Goal: Task Accomplishment & Management: Manage account settings

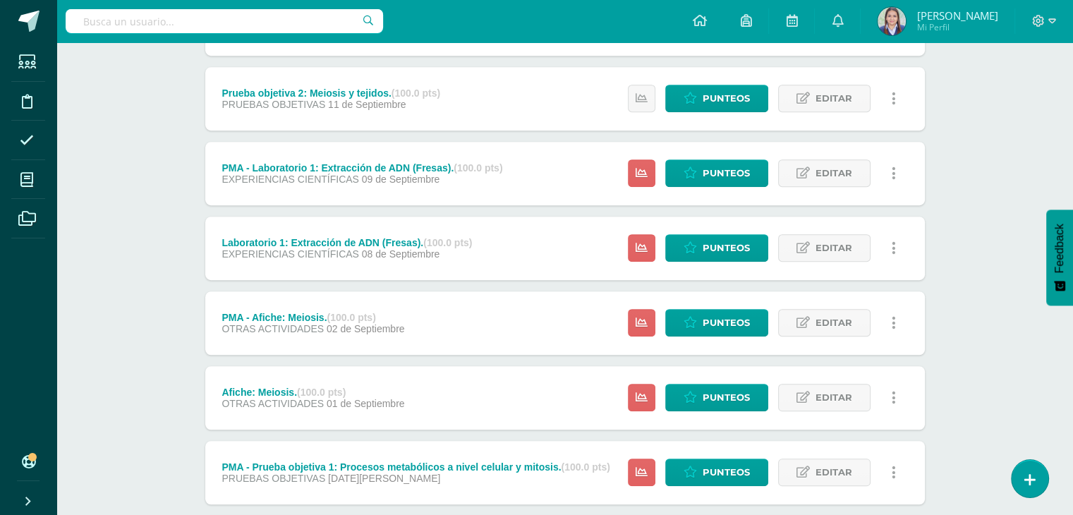
scroll to position [840, 0]
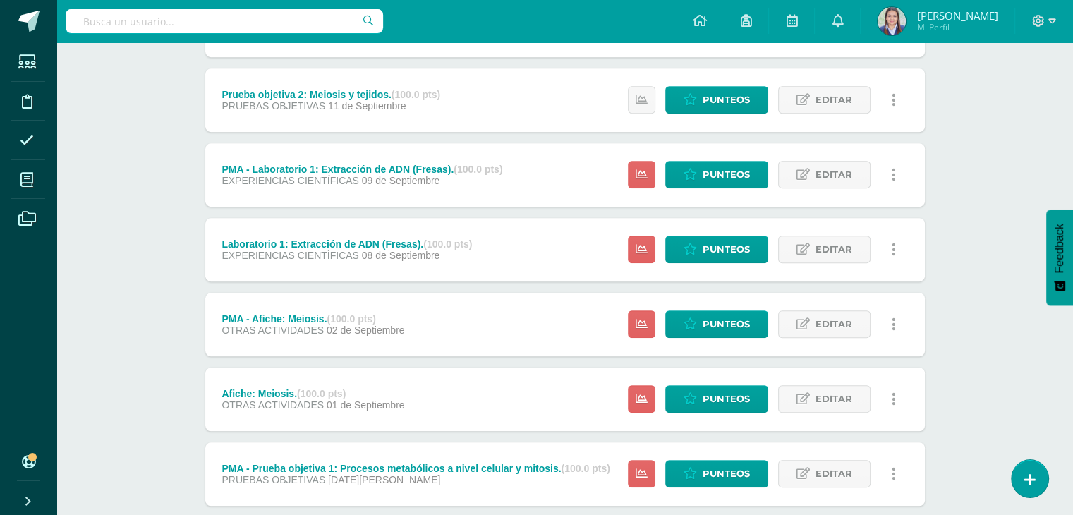
click at [896, 255] on link at bounding box center [895, 250] width 28 height 28
click at [838, 246] on span "Editar" at bounding box center [834, 249] width 37 height 26
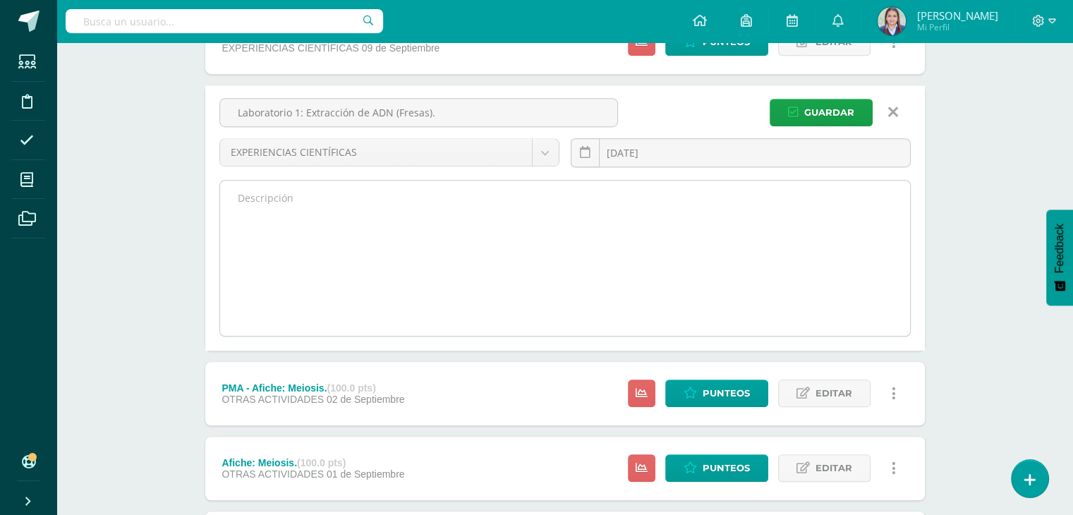
scroll to position [975, 0]
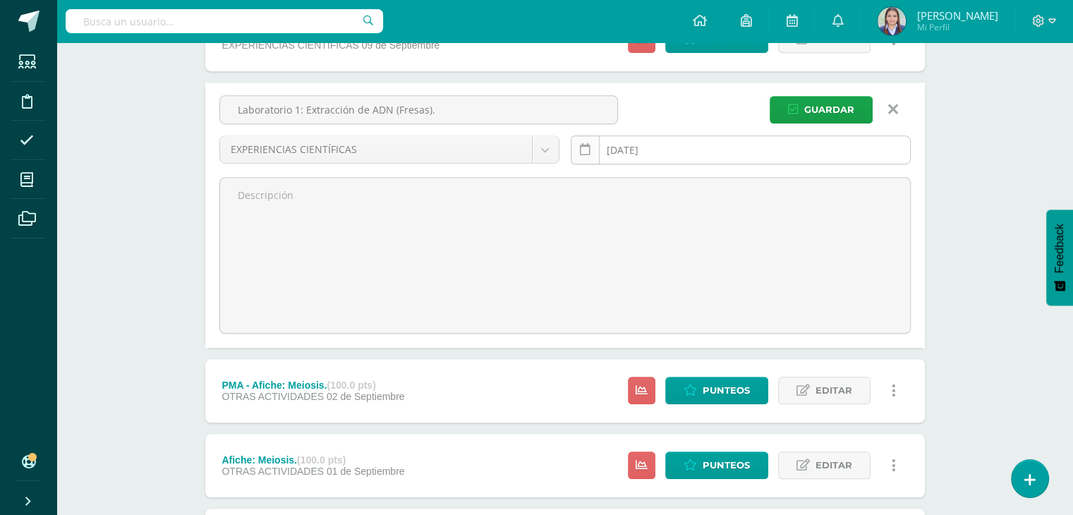
click at [584, 152] on icon at bounding box center [585, 150] width 11 height 12
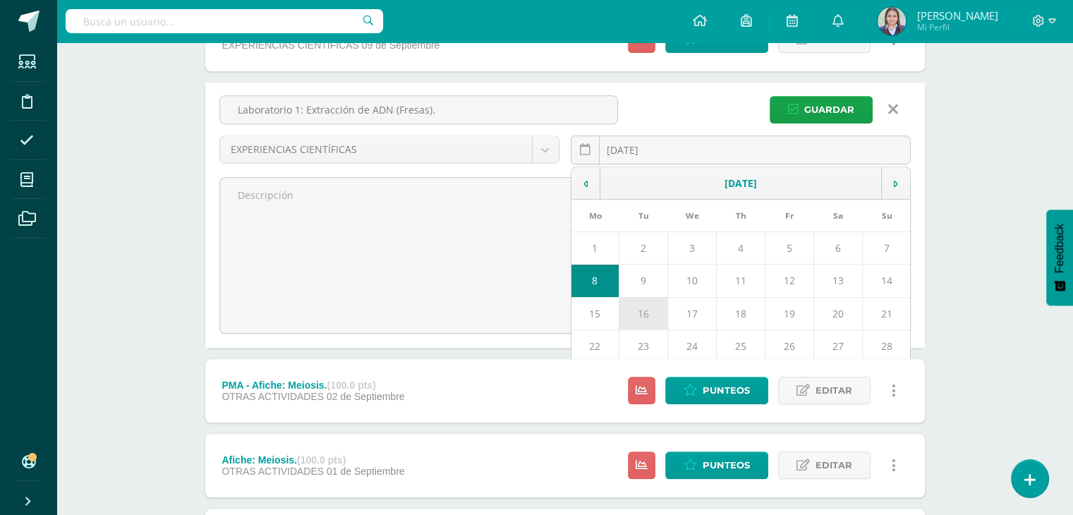
click at [643, 310] on td "16" at bounding box center [643, 313] width 49 height 32
type input "[DATE]"
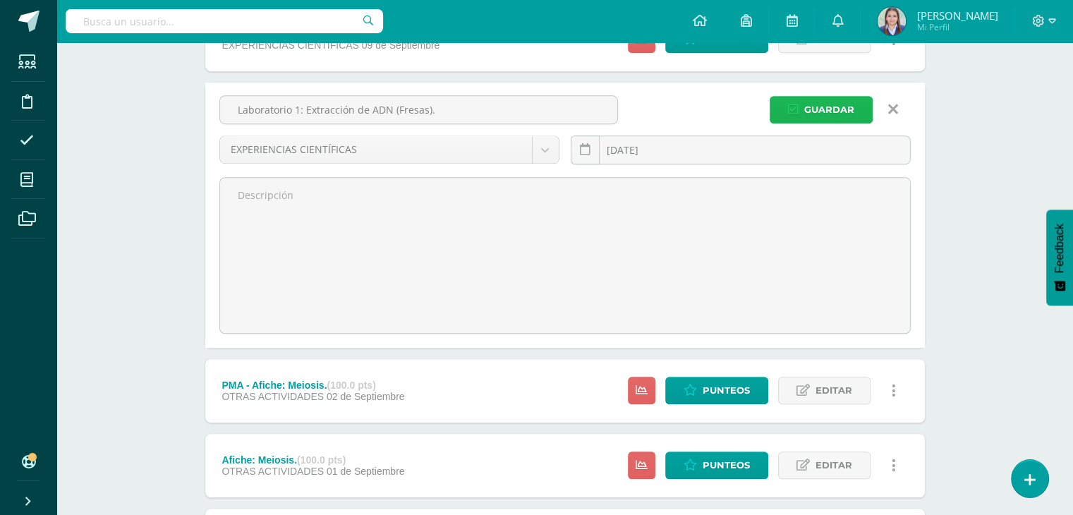
click at [831, 105] on span "Guardar" at bounding box center [830, 110] width 50 height 26
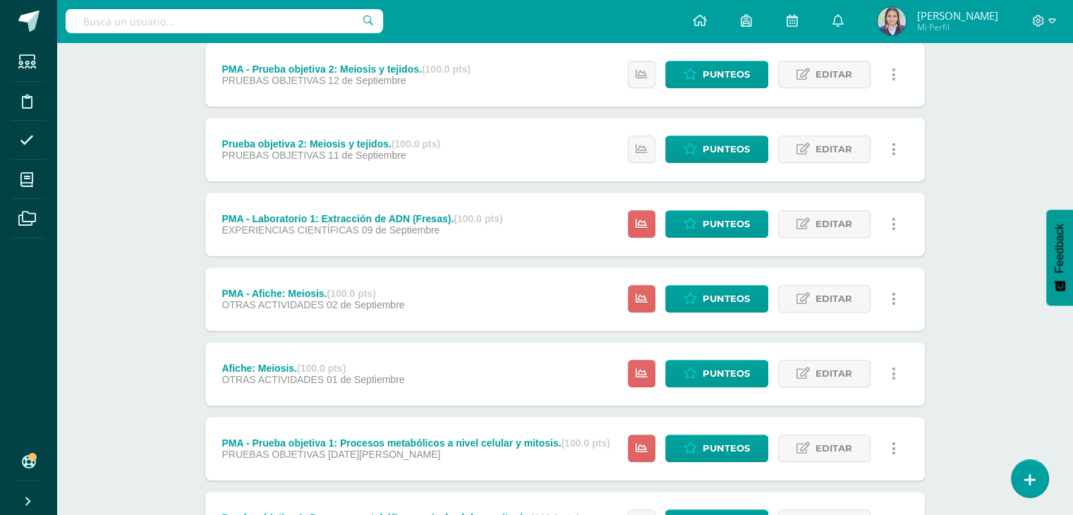
scroll to position [874, 0]
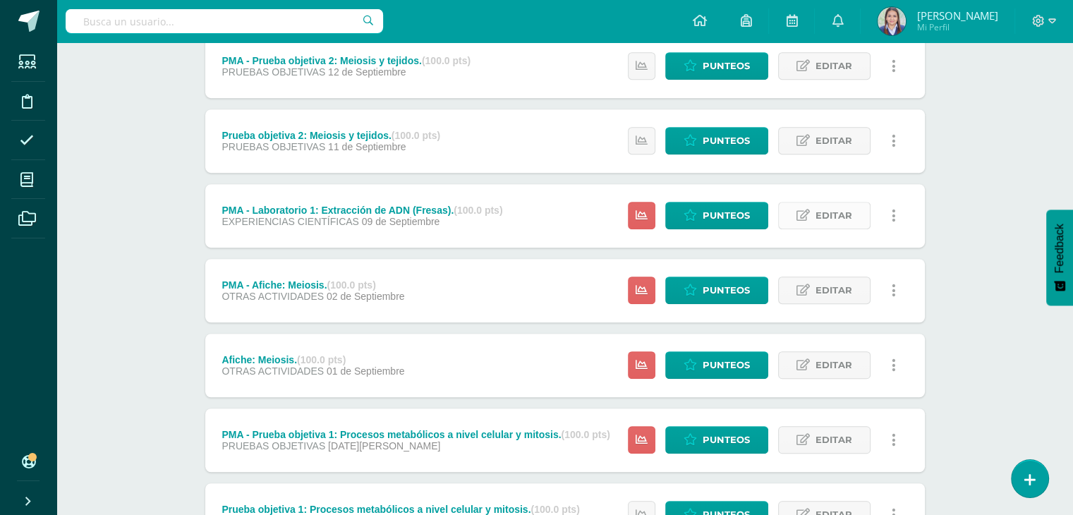
click at [830, 217] on span "Editar" at bounding box center [834, 216] width 37 height 26
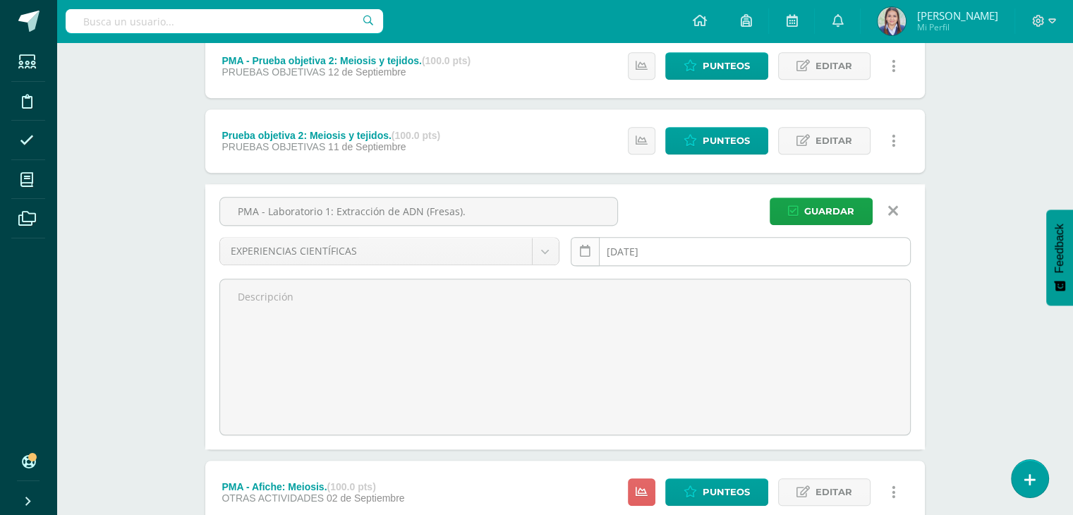
click at [583, 248] on icon at bounding box center [585, 252] width 11 height 12
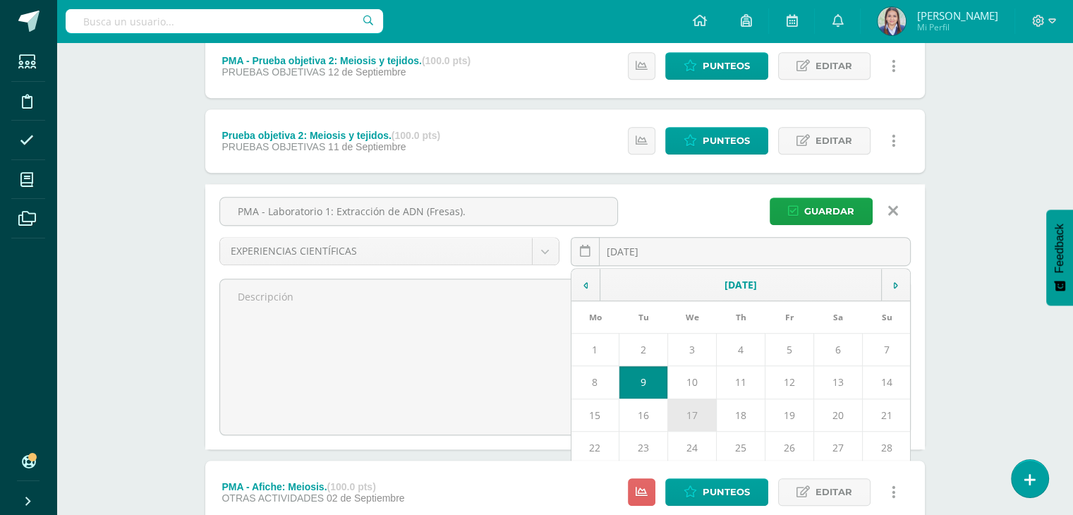
click at [687, 413] on td "17" at bounding box center [692, 415] width 49 height 32
type input "[DATE]"
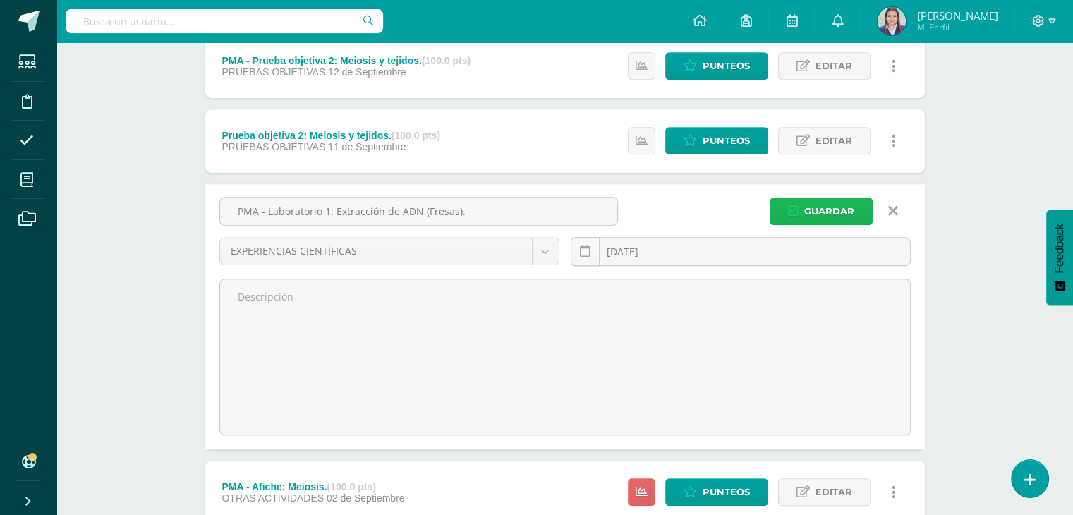
click at [816, 206] on span "Guardar" at bounding box center [830, 211] width 50 height 26
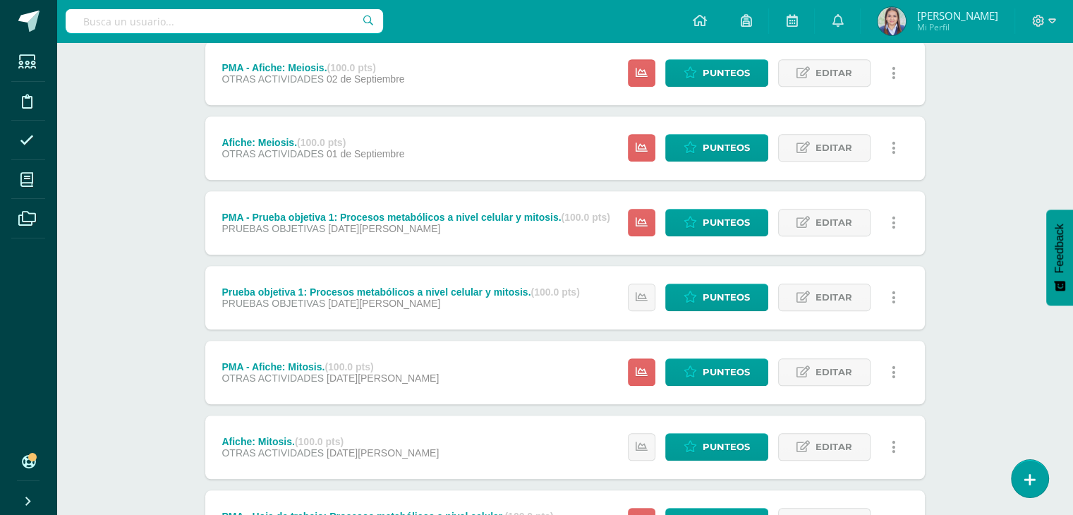
scroll to position [1092, 0]
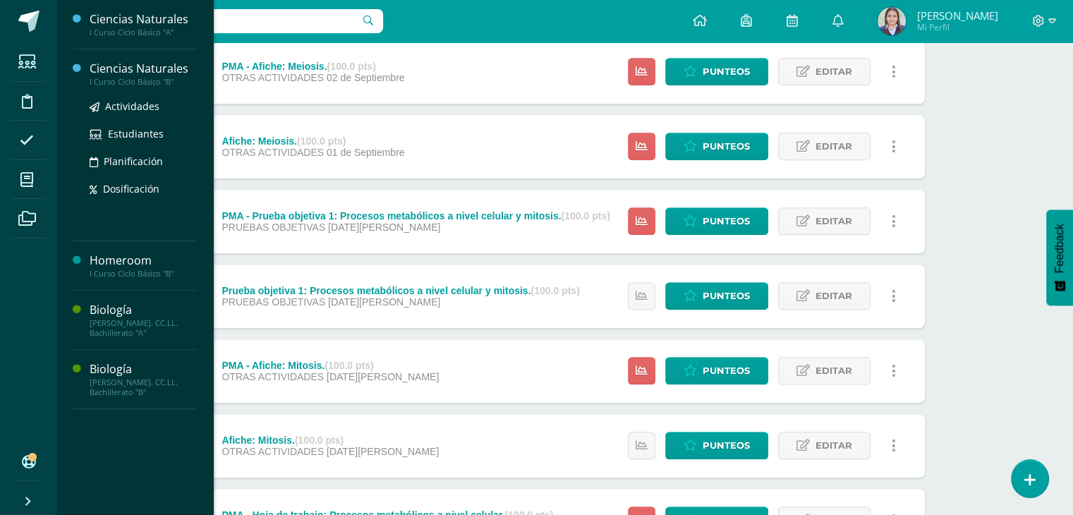
click at [135, 65] on div "Ciencias Naturales" at bounding box center [143, 69] width 107 height 16
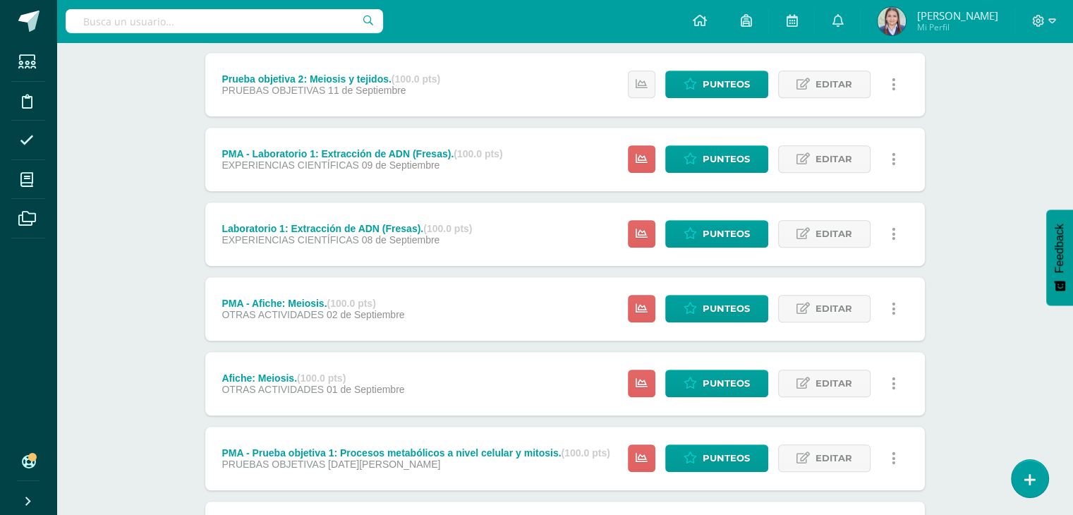
scroll to position [858, 0]
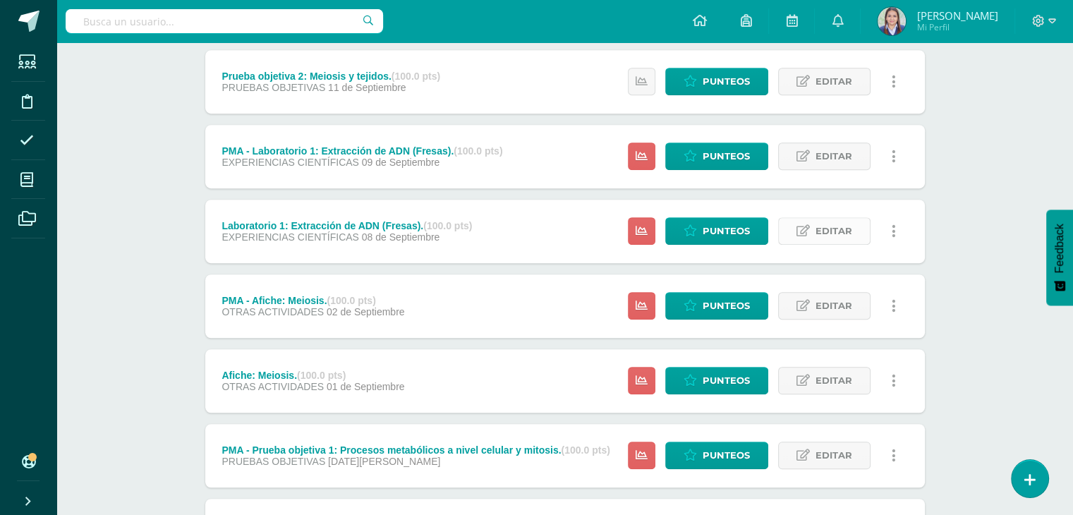
click at [847, 230] on span "Editar" at bounding box center [834, 231] width 37 height 26
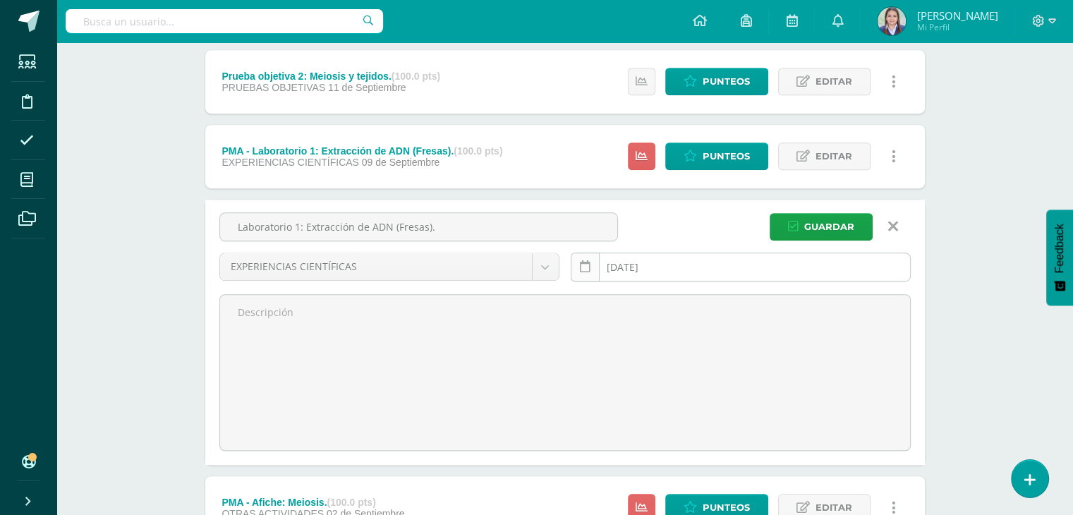
click at [576, 264] on link at bounding box center [585, 267] width 29 height 29
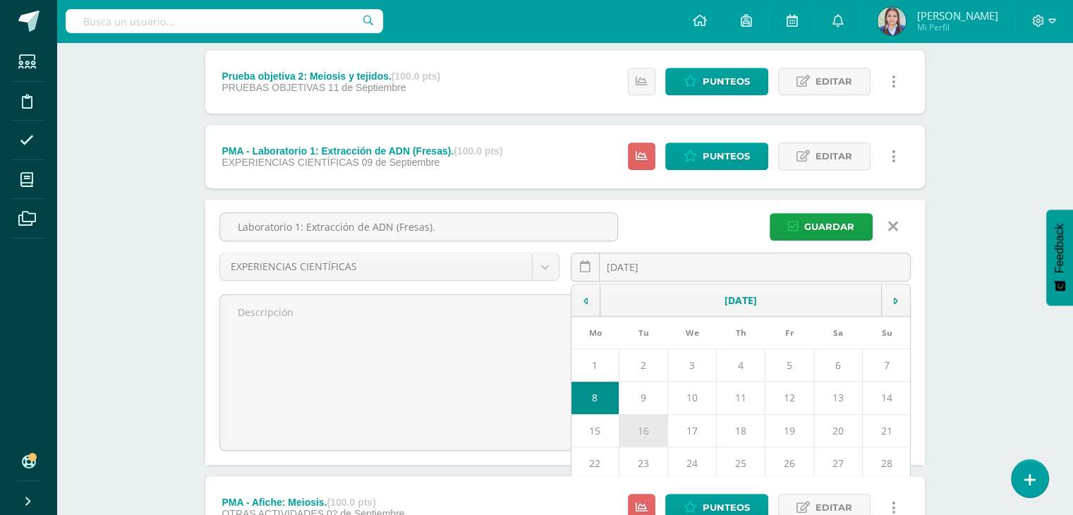
click at [635, 424] on td "16" at bounding box center [643, 430] width 49 height 32
type input "[DATE]"
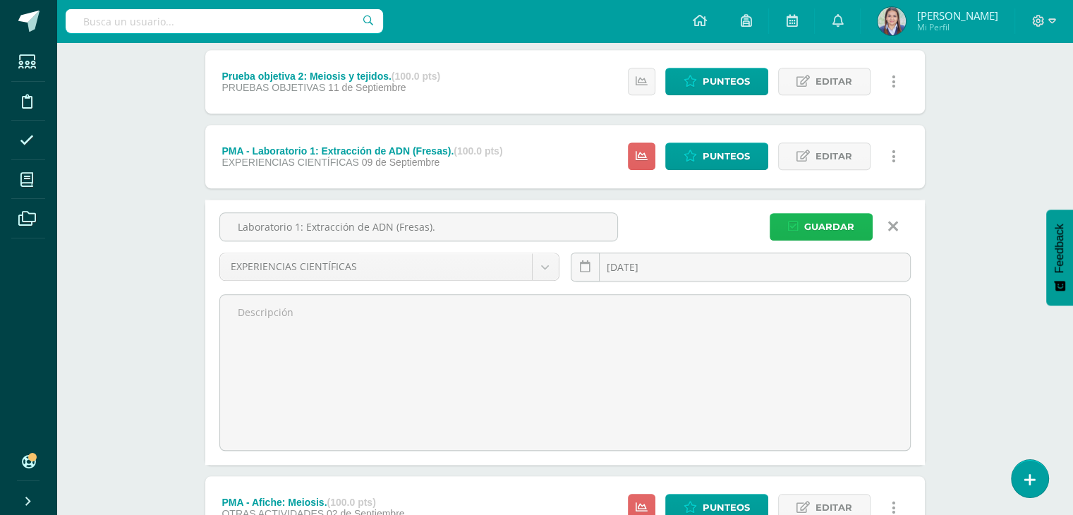
click at [838, 224] on span "Guardar" at bounding box center [830, 227] width 50 height 26
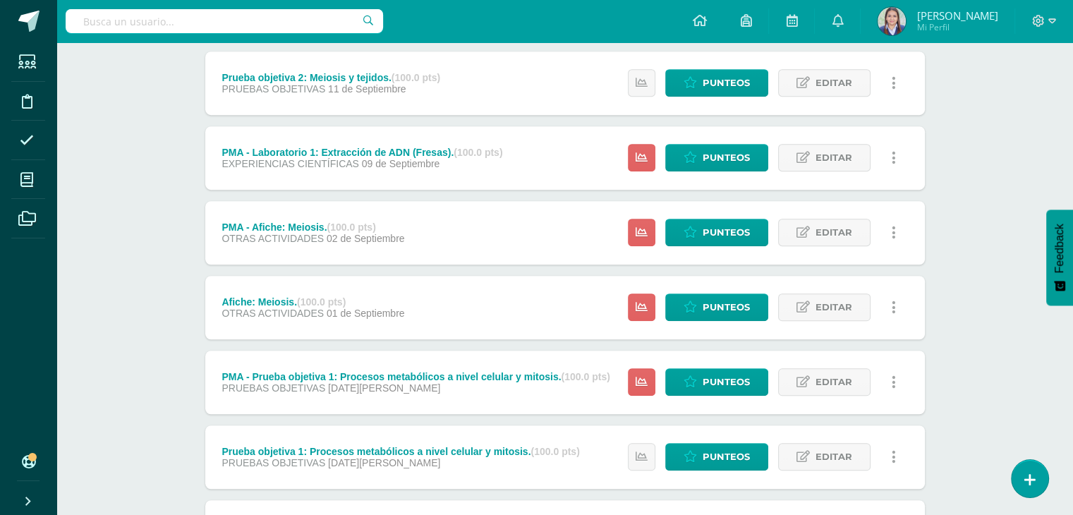
scroll to position [932, 0]
click at [847, 153] on span "Editar" at bounding box center [834, 158] width 37 height 26
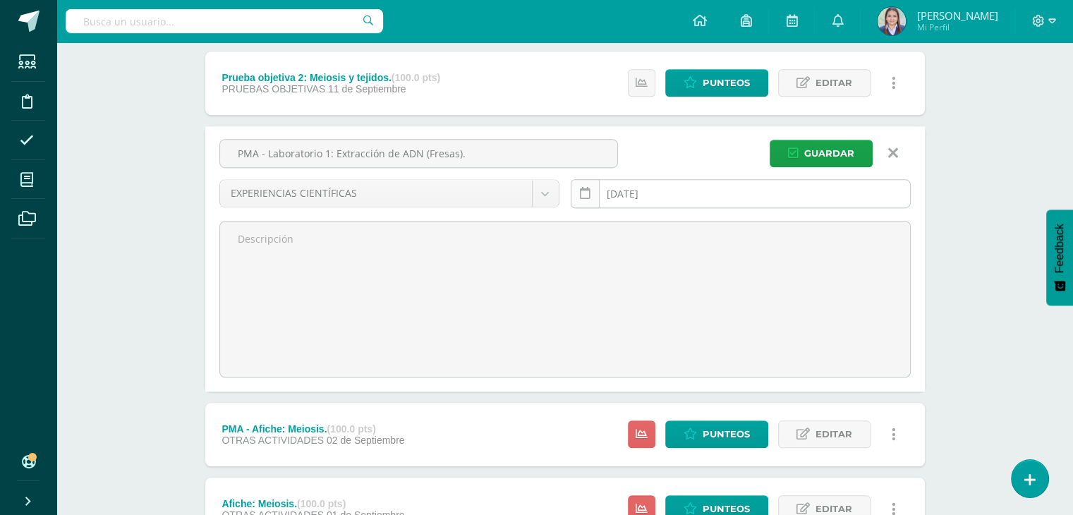
click at [587, 191] on icon at bounding box center [585, 194] width 11 height 12
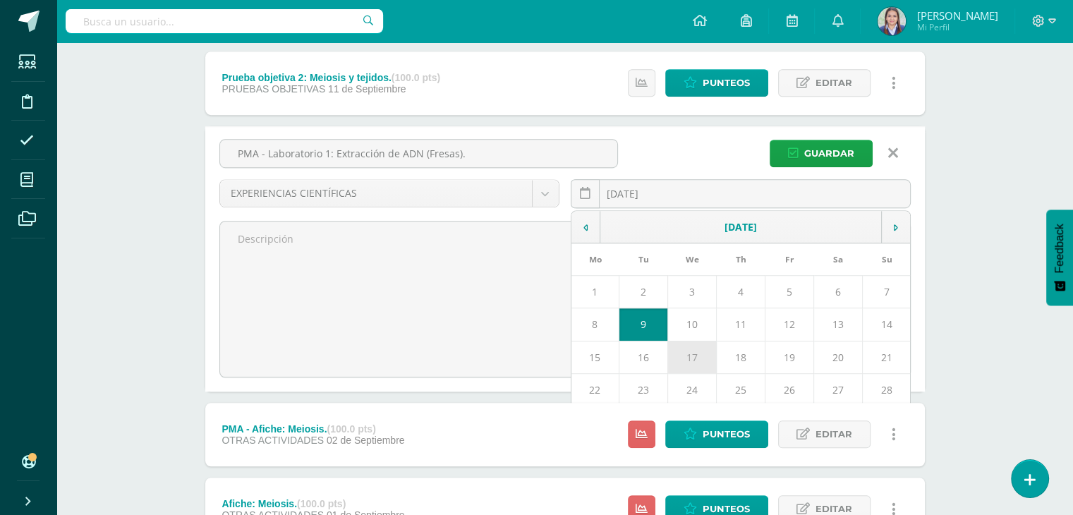
click at [699, 354] on td "17" at bounding box center [692, 357] width 49 height 32
type input "[DATE]"
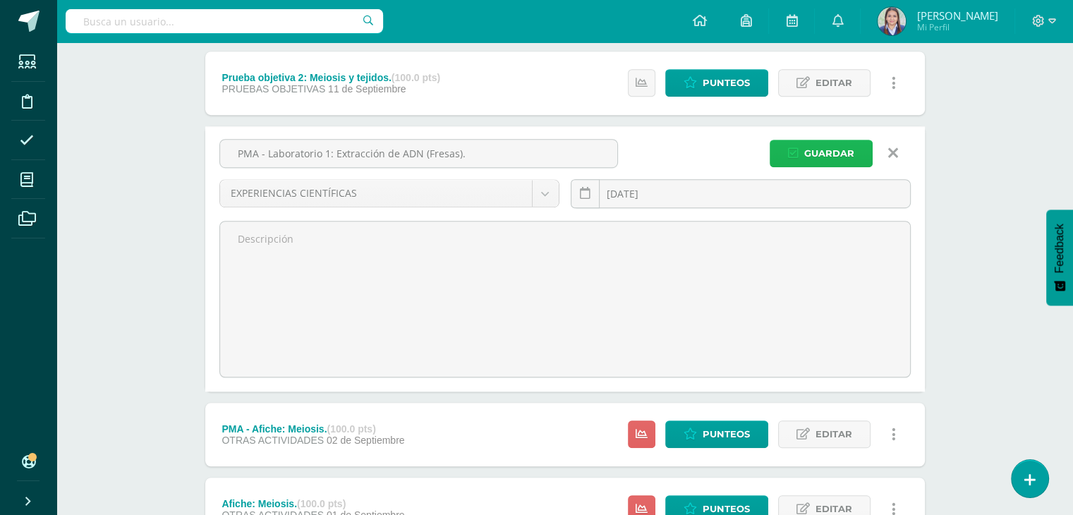
click at [809, 154] on span "Guardar" at bounding box center [830, 153] width 50 height 26
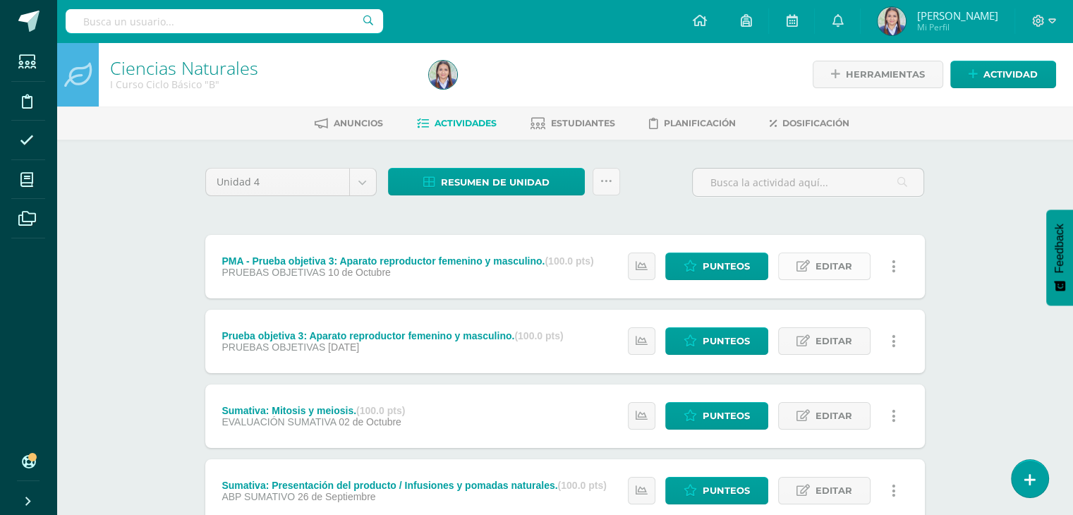
click at [851, 267] on span "Editar" at bounding box center [834, 266] width 37 height 26
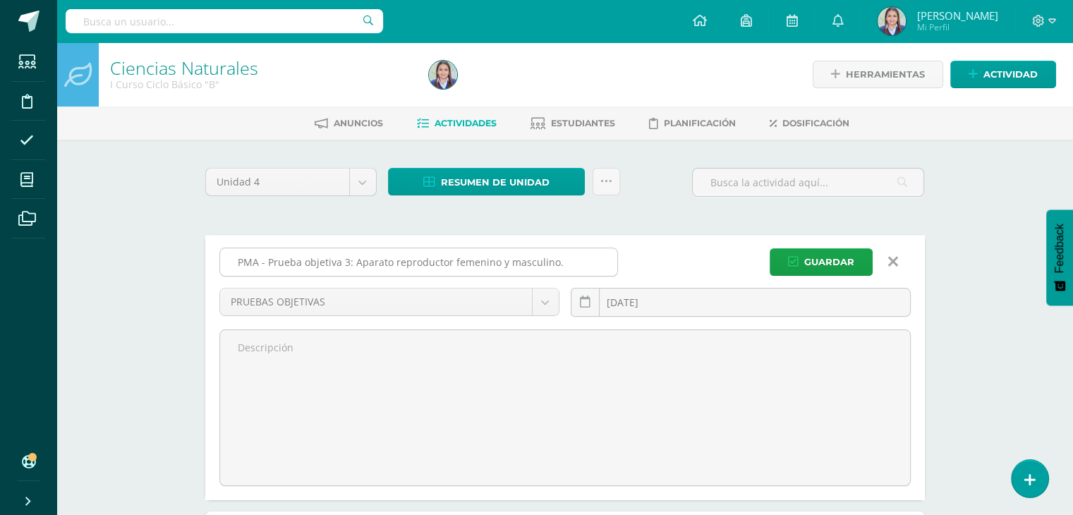
click at [548, 265] on input "PMA - Prueba objetiva 3: Aparato reproductor femenino y masculino." at bounding box center [418, 262] width 397 height 28
click at [855, 260] on button "Guardar" at bounding box center [821, 262] width 103 height 28
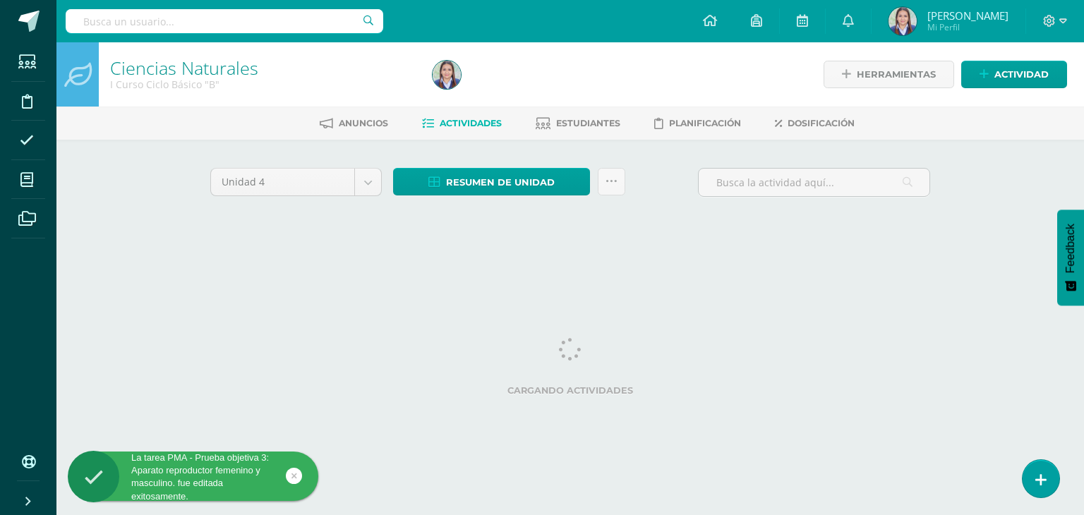
drag, startPoint x: 730, startPoint y: 250, endPoint x: 457, endPoint y: 291, distance: 276.2
click at [457, 263] on html "La tarea PMA - Prueba objetiva 3: Aparato reproductor femenino y masculino. fue…" at bounding box center [542, 131] width 1084 height 263
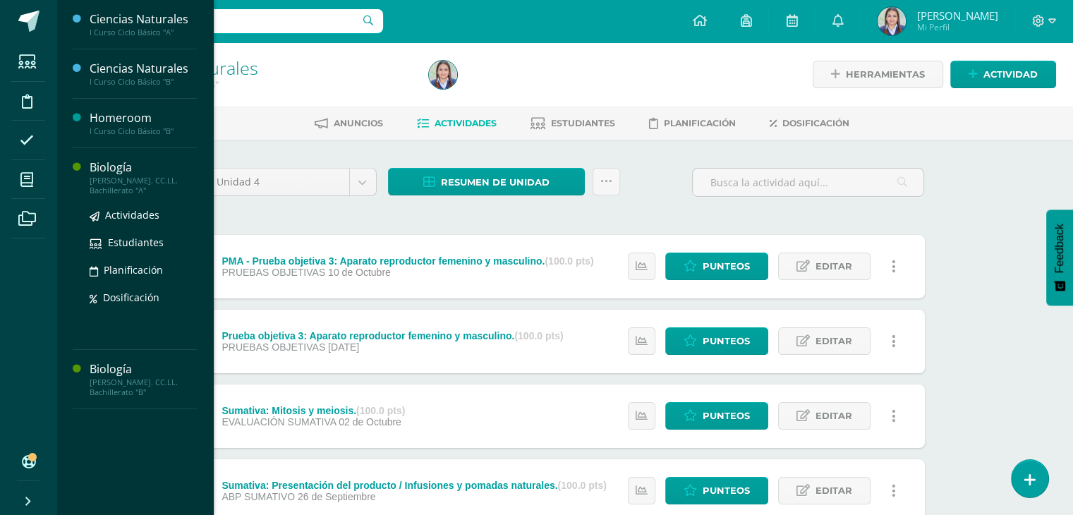
click at [116, 162] on div "Biología" at bounding box center [143, 167] width 107 height 16
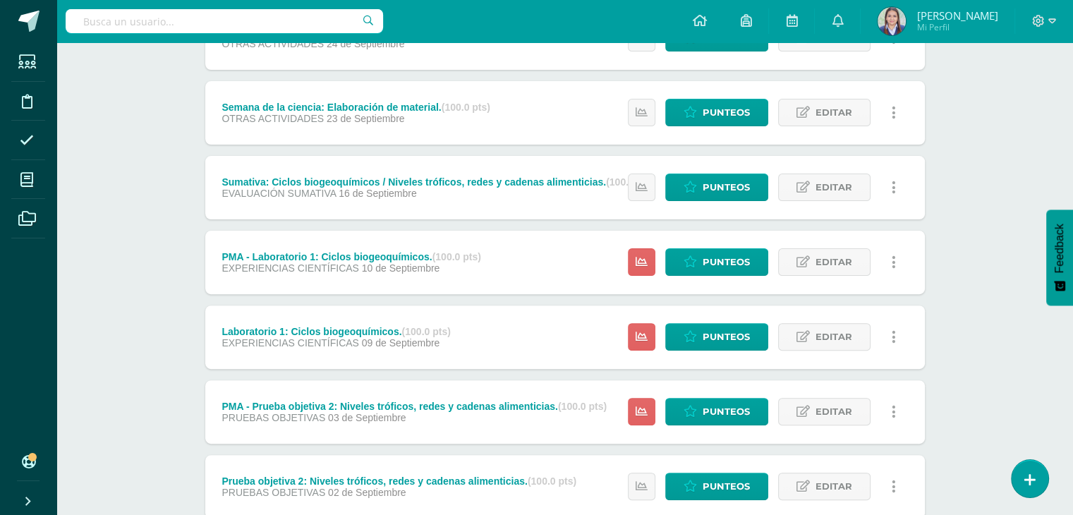
scroll to position [375, 0]
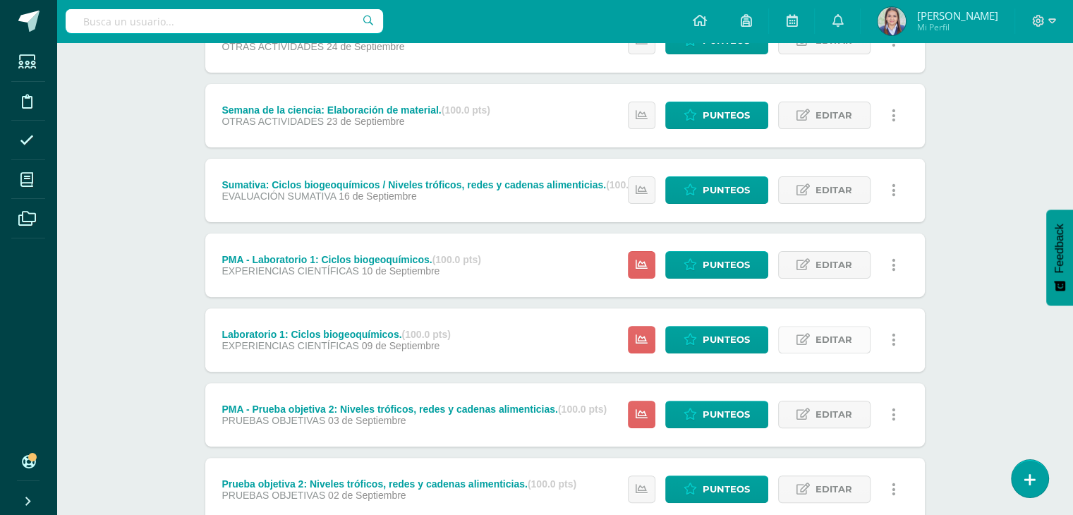
click at [818, 342] on span "Editar" at bounding box center [834, 340] width 37 height 26
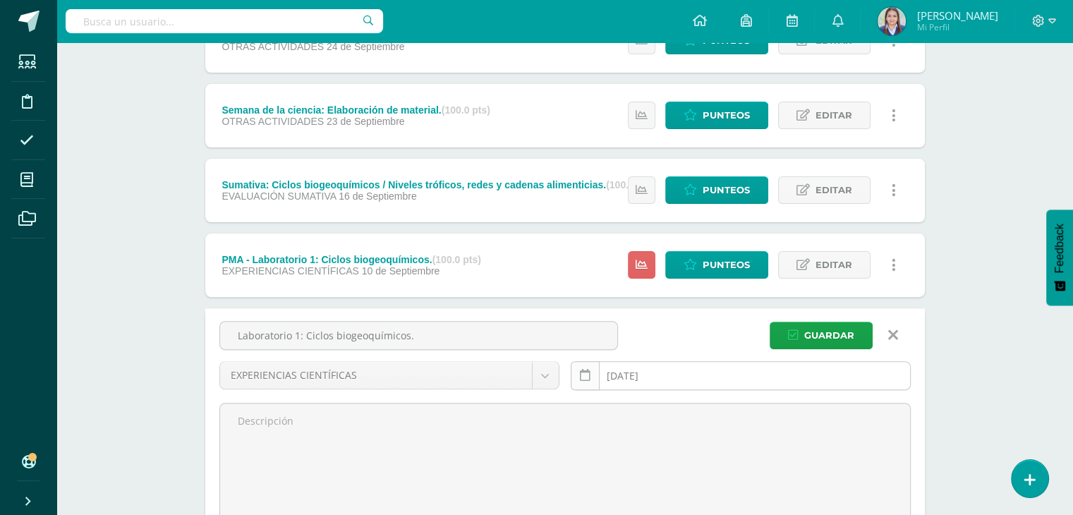
click at [589, 377] on icon at bounding box center [585, 376] width 11 height 12
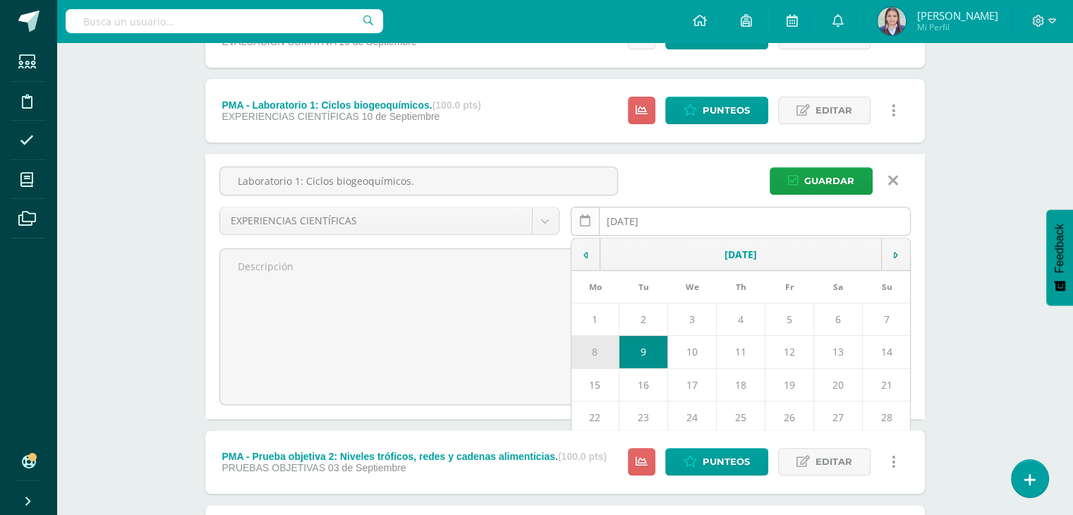
scroll to position [531, 0]
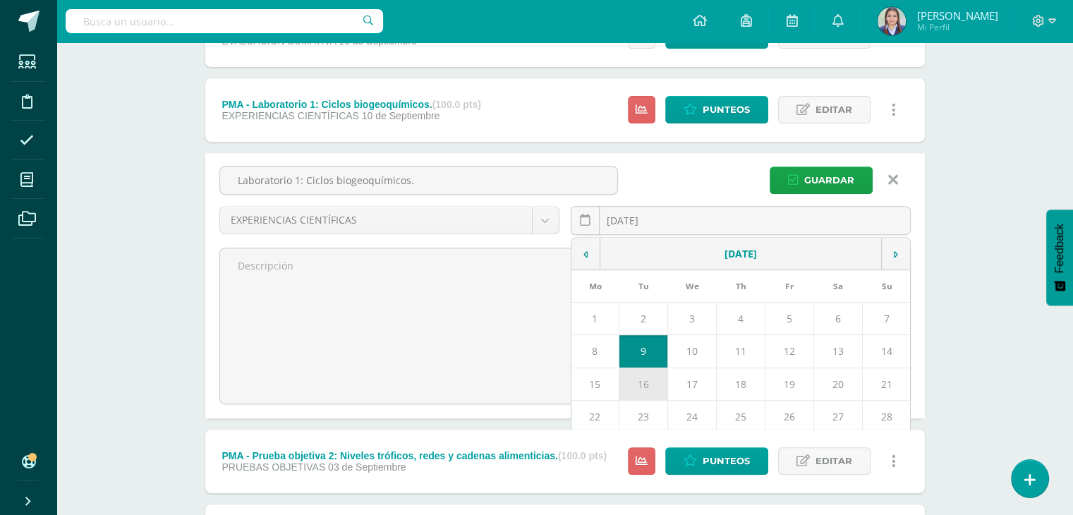
click at [650, 385] on td "16" at bounding box center [643, 384] width 49 height 32
type input "[DATE]"
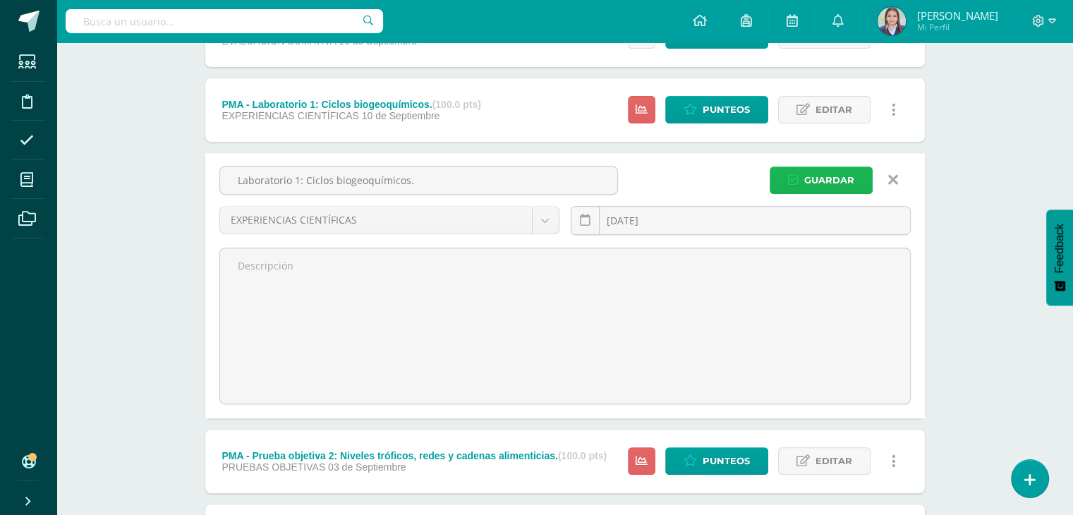
click at [819, 179] on span "Guardar" at bounding box center [830, 180] width 50 height 26
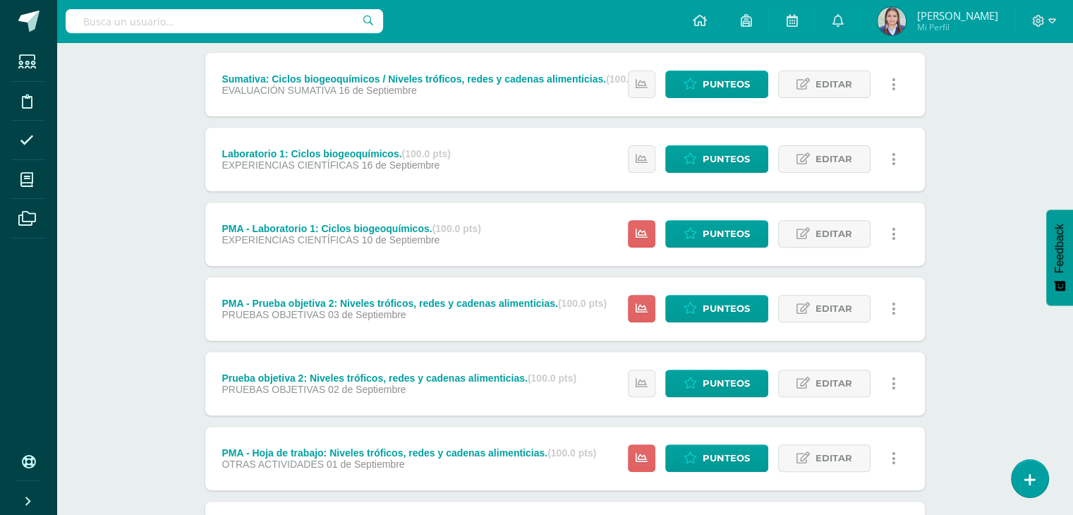
scroll to position [482, 0]
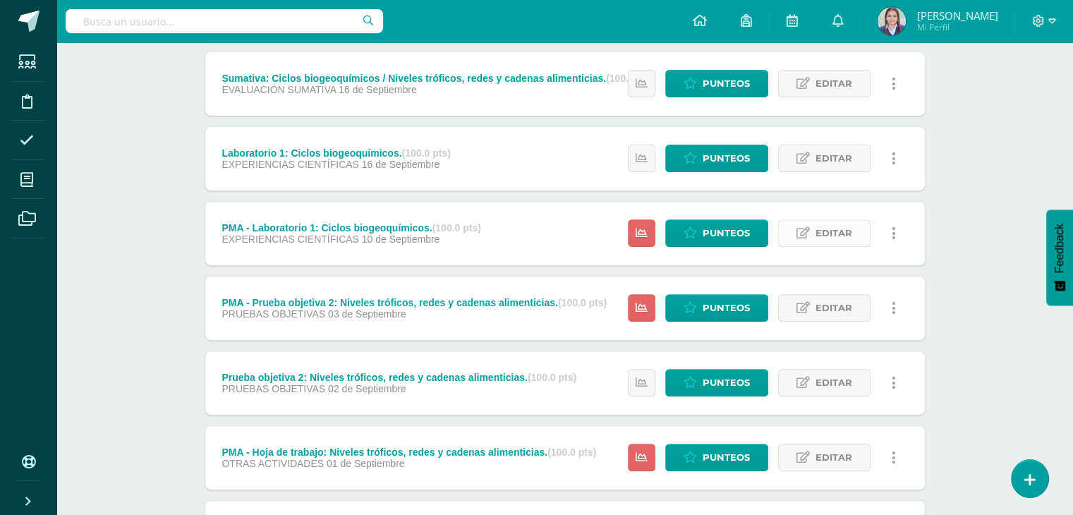
click at [826, 236] on span "Editar" at bounding box center [834, 233] width 37 height 26
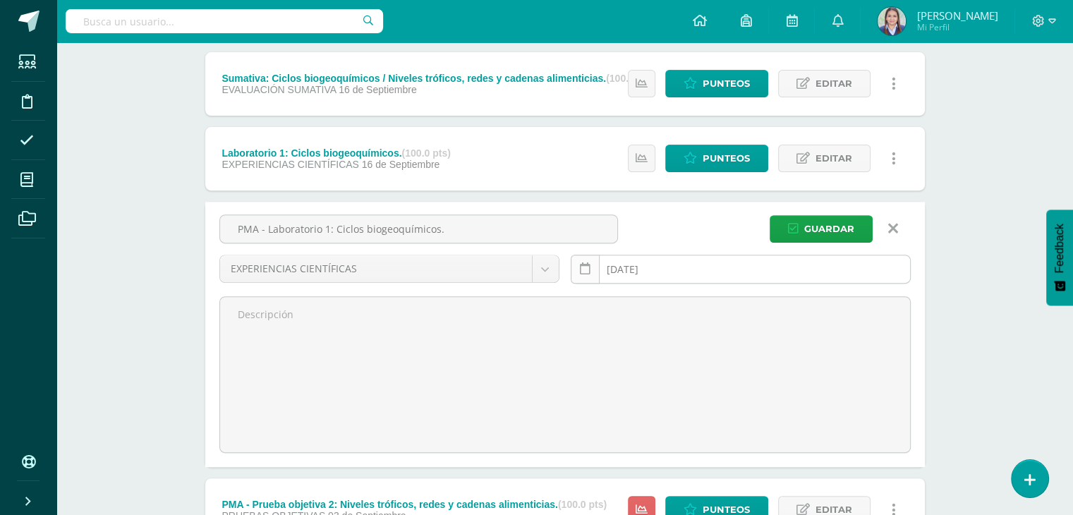
click at [582, 266] on icon at bounding box center [585, 269] width 11 height 12
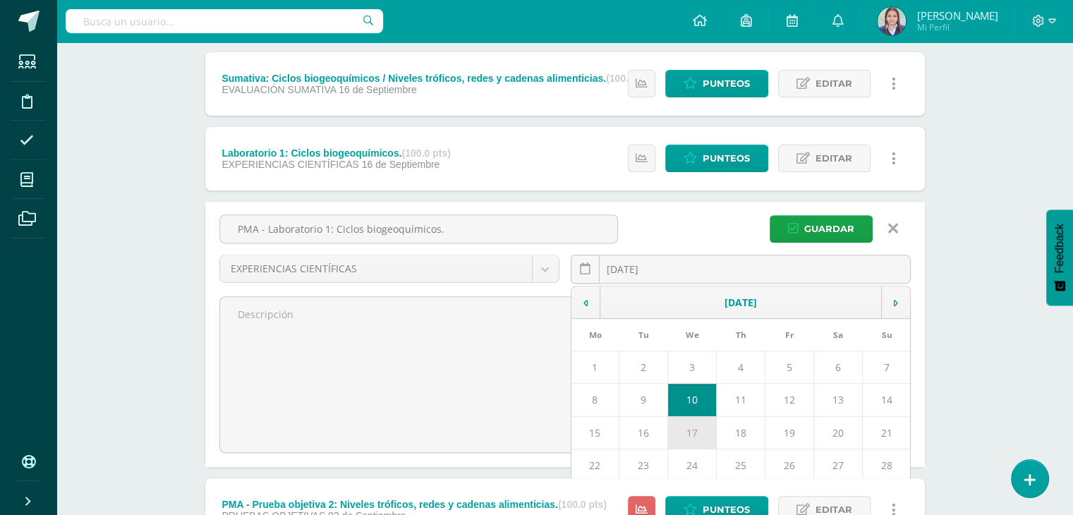
click at [689, 428] on td "17" at bounding box center [692, 432] width 49 height 32
type input "[DATE]"
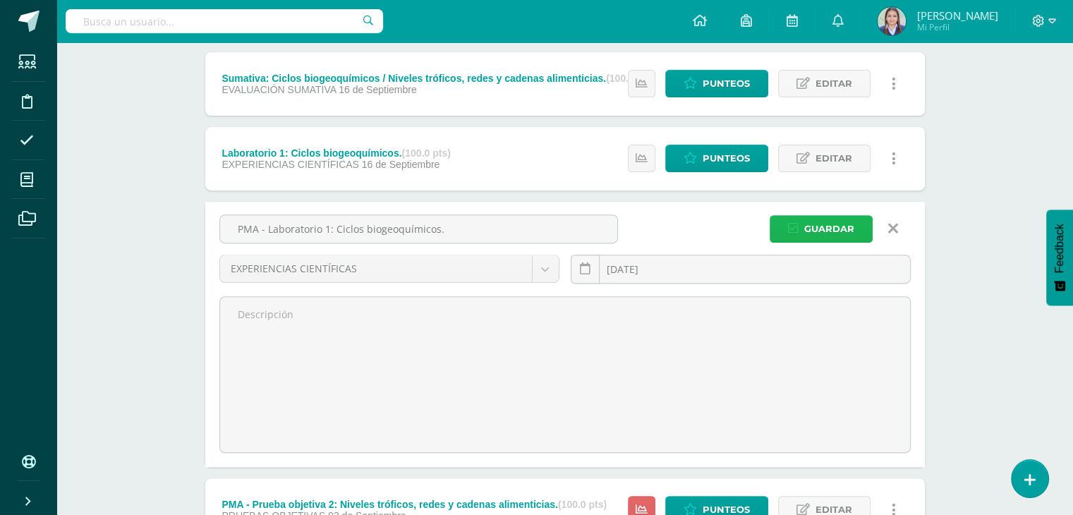
click at [817, 224] on span "Guardar" at bounding box center [830, 229] width 50 height 26
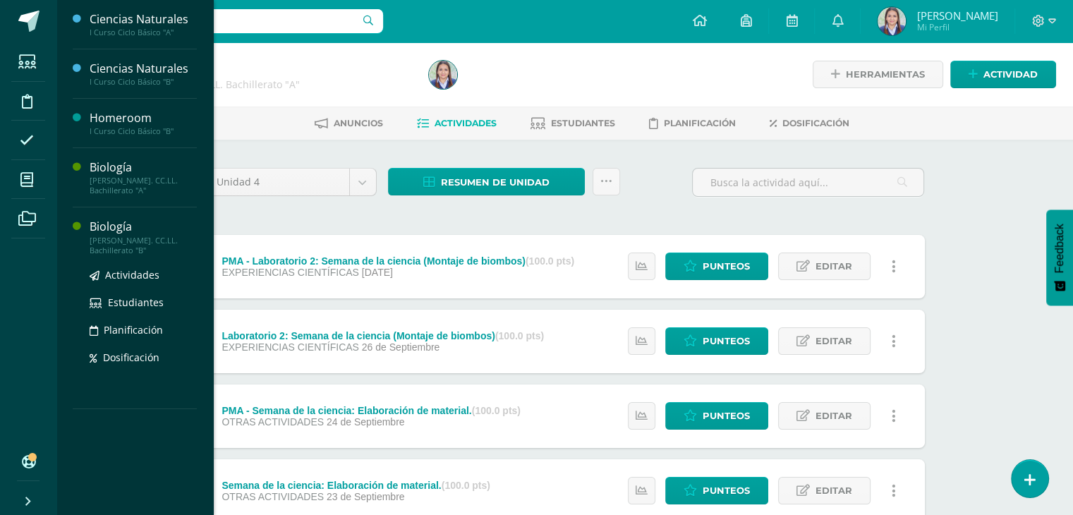
click at [113, 226] on div "Biología" at bounding box center [143, 227] width 107 height 16
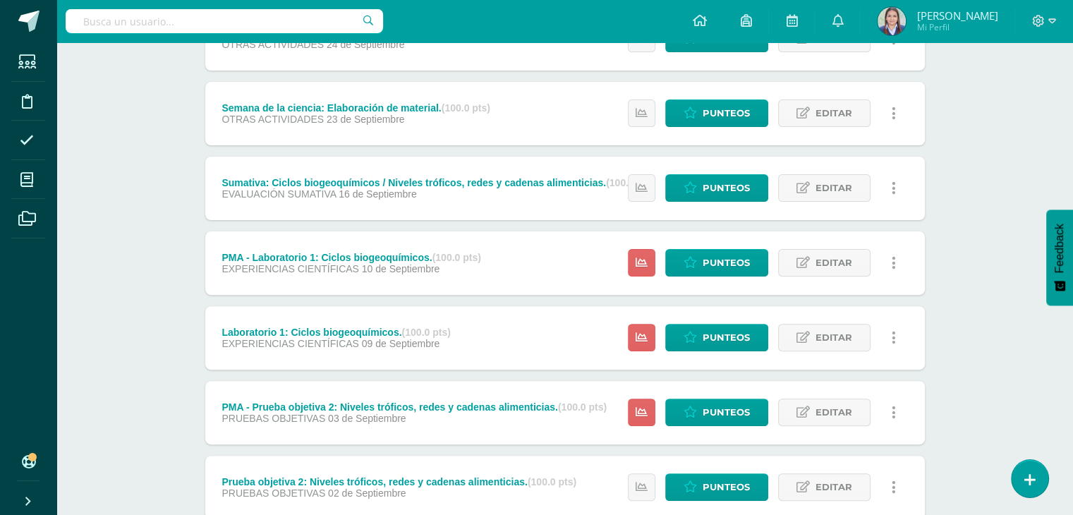
scroll to position [392, 0]
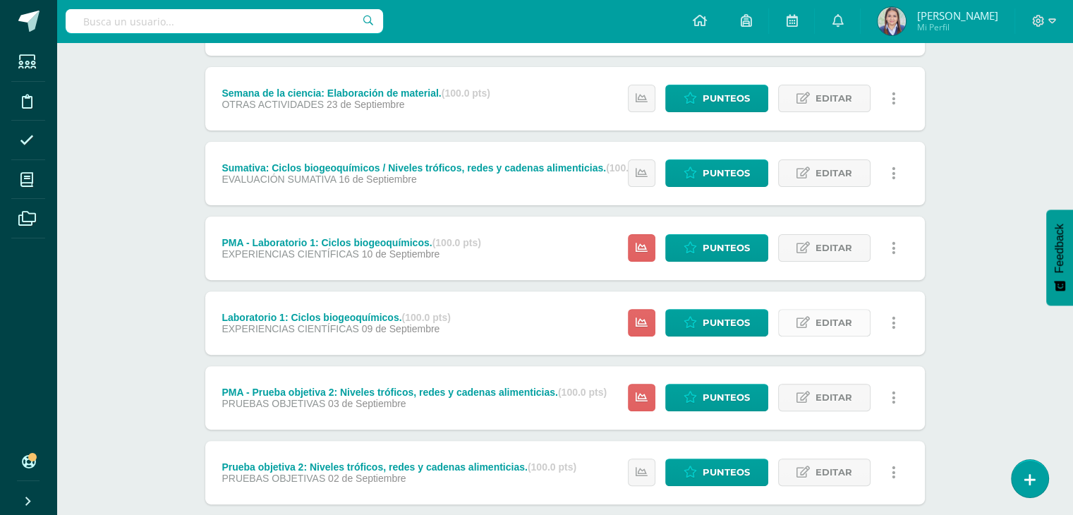
click at [825, 317] on span "Editar" at bounding box center [834, 323] width 37 height 26
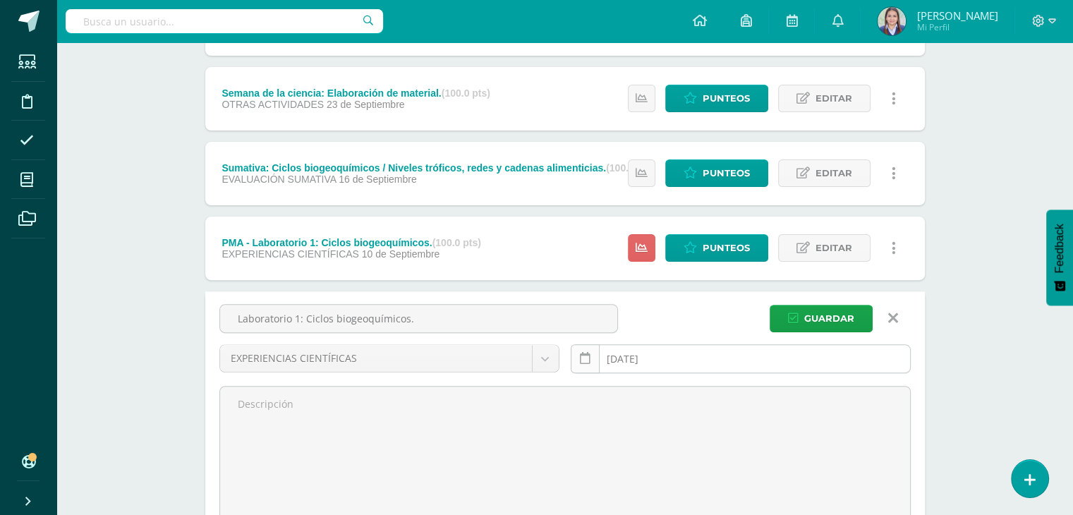
click at [584, 360] on icon at bounding box center [585, 359] width 11 height 12
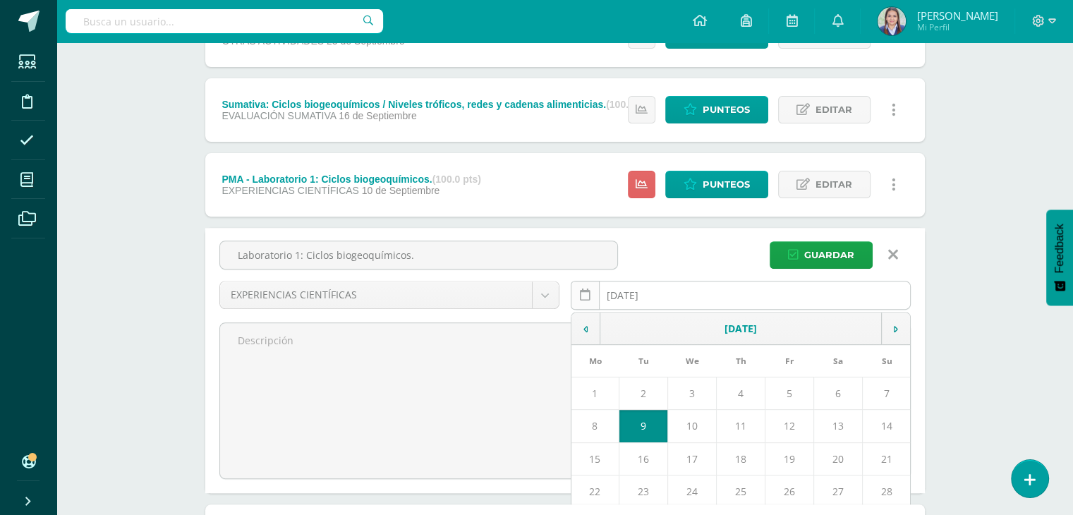
scroll to position [471, 0]
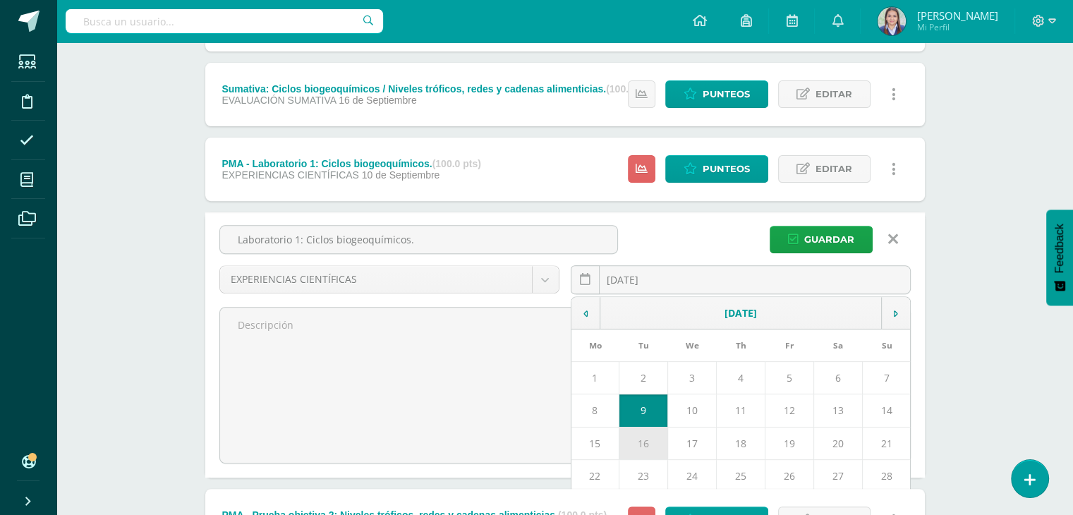
click at [646, 437] on td "16" at bounding box center [643, 443] width 49 height 32
type input "[DATE]"
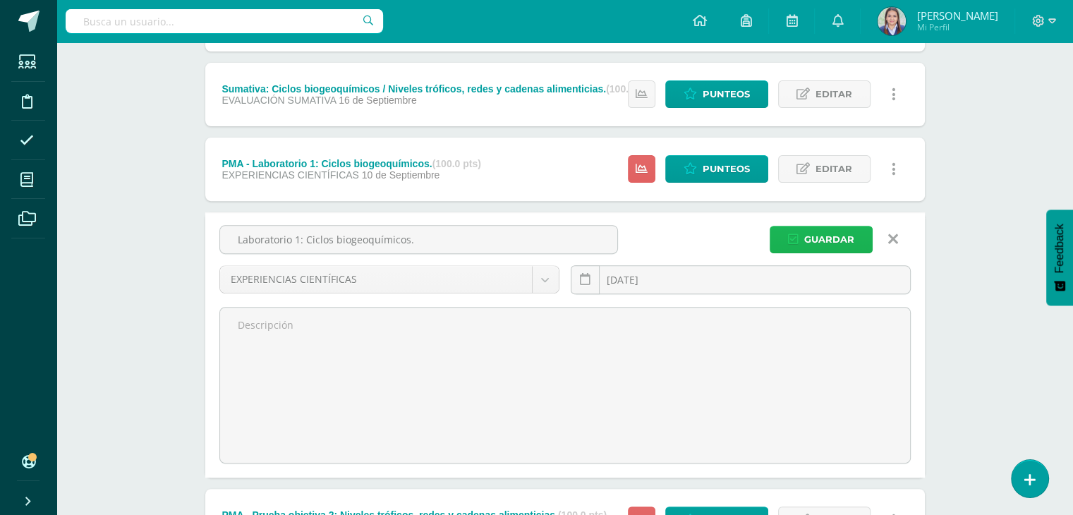
click at [826, 240] on span "Guardar" at bounding box center [830, 240] width 50 height 26
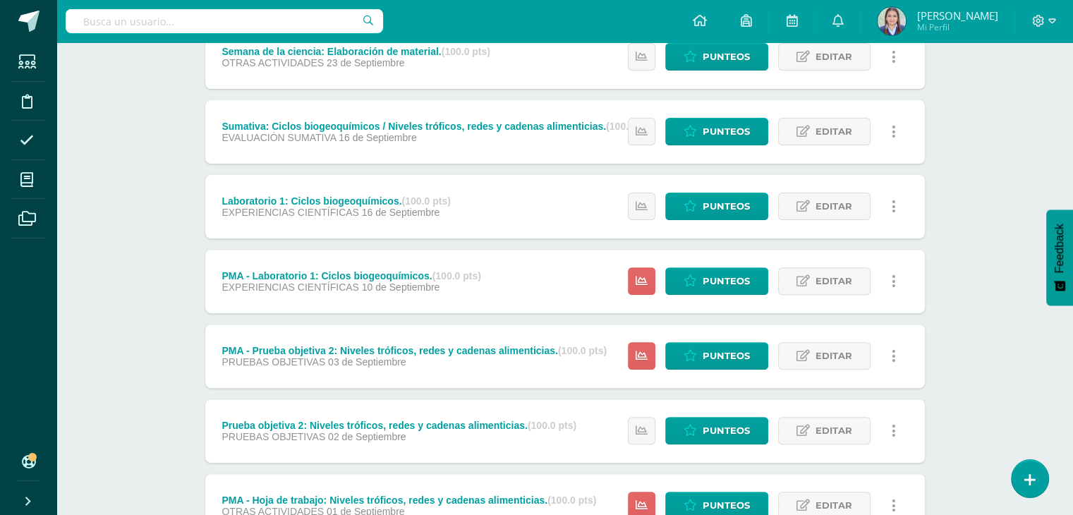
scroll to position [437, 0]
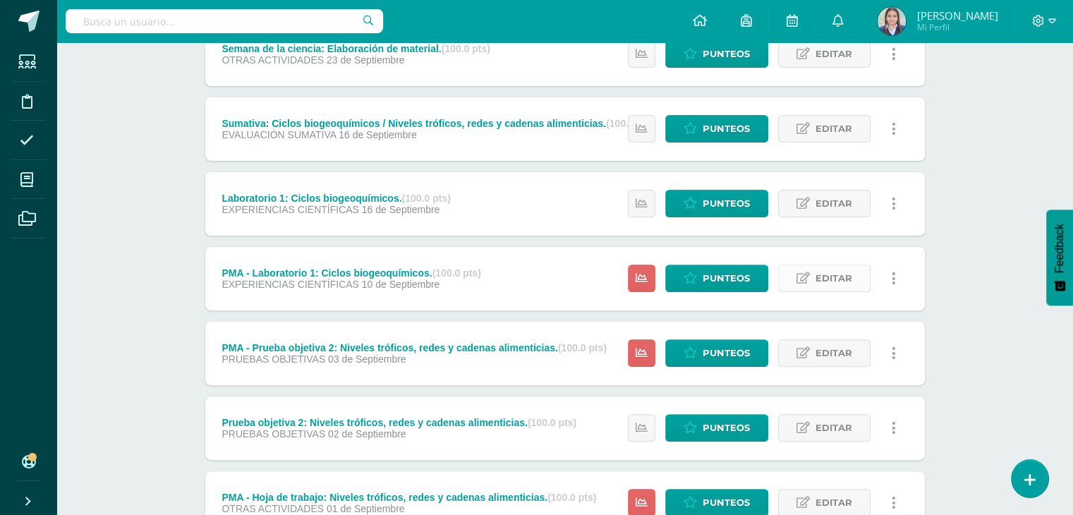
click at [836, 275] on span "Editar" at bounding box center [834, 278] width 37 height 26
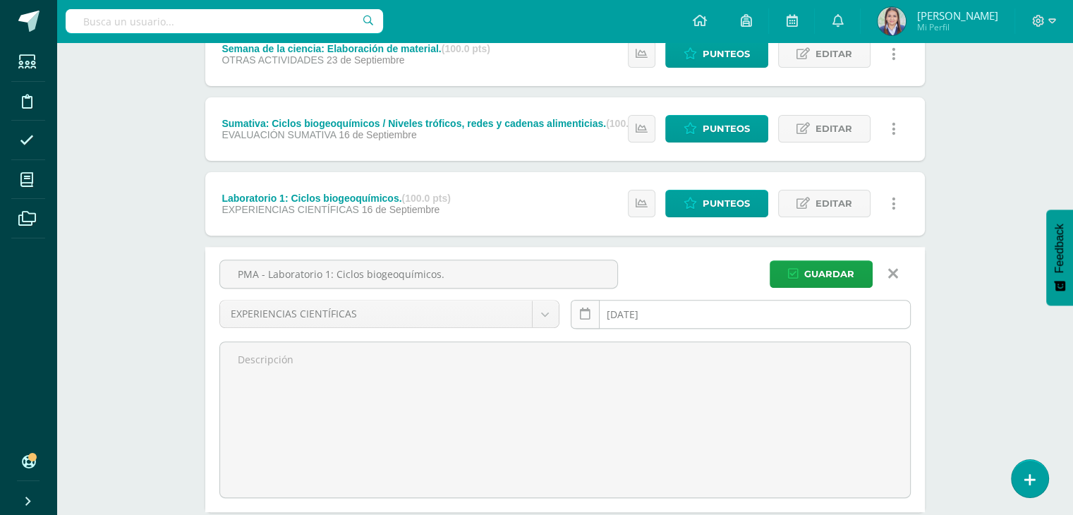
click at [580, 319] on link at bounding box center [585, 314] width 29 height 29
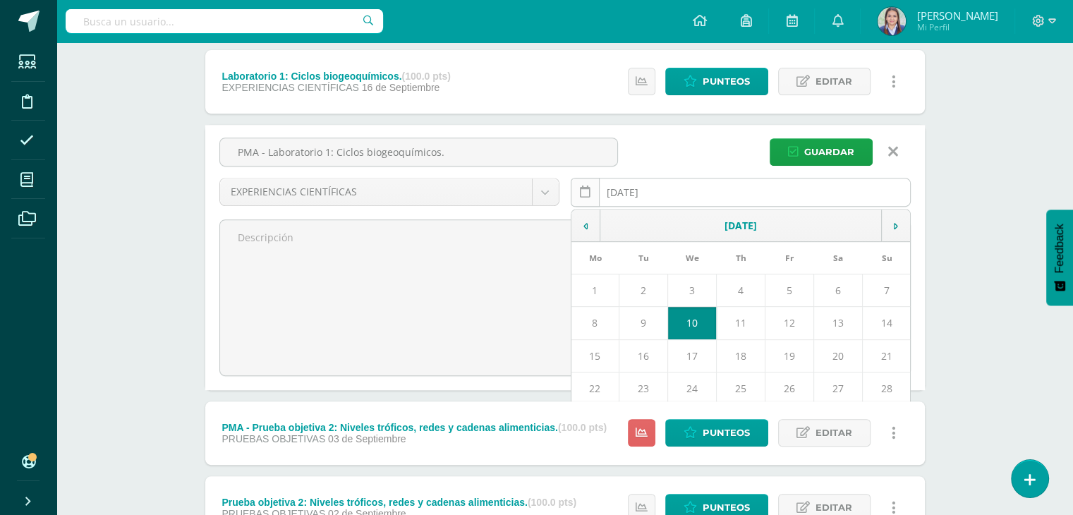
scroll to position [561, 0]
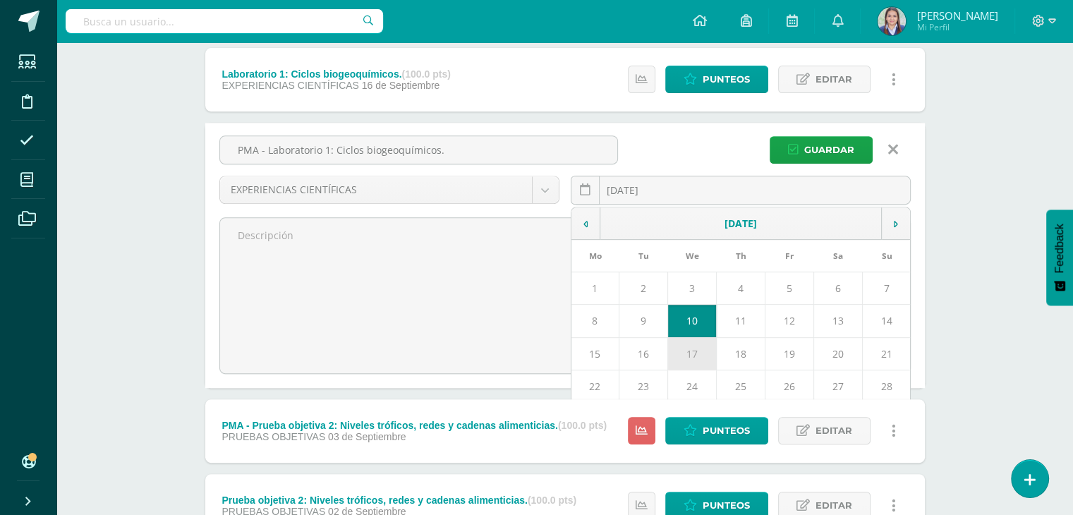
click at [692, 347] on td "17" at bounding box center [692, 353] width 49 height 32
type input "[DATE]"
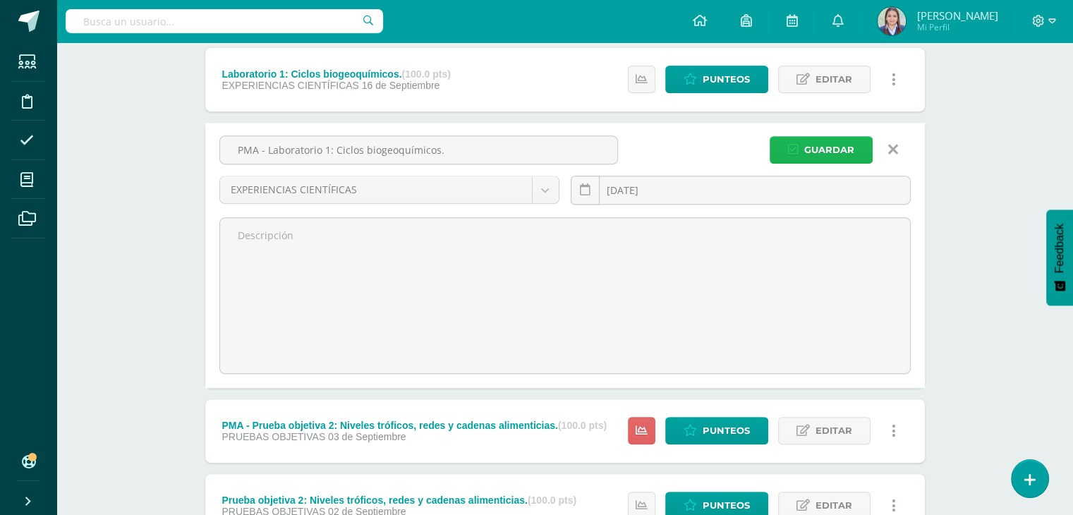
click at [824, 151] on span "Guardar" at bounding box center [830, 150] width 50 height 26
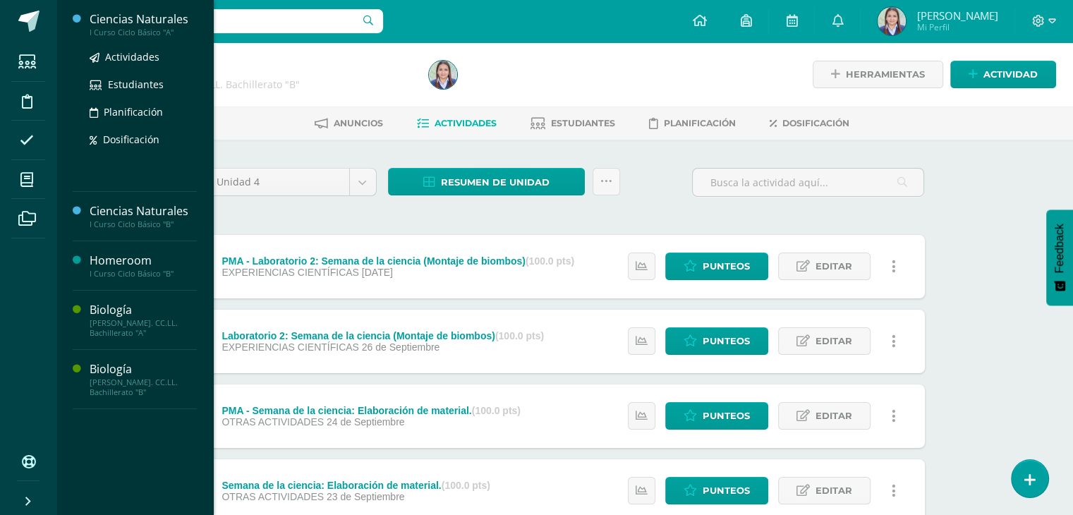
click at [132, 19] on div "Ciencias Naturales" at bounding box center [143, 19] width 107 height 16
